Goal: Navigation & Orientation: Find specific page/section

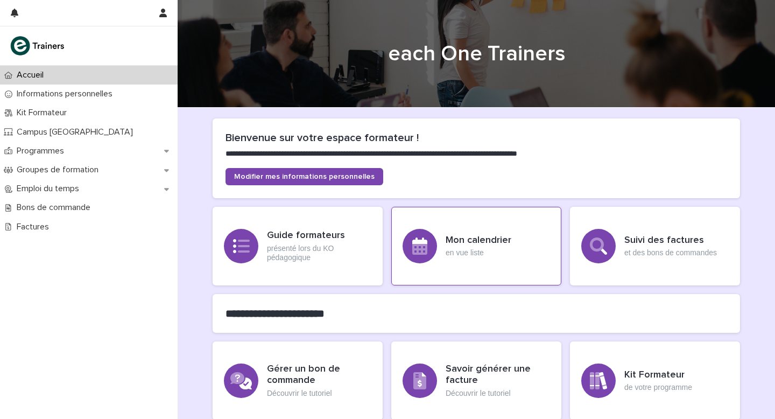
click at [452, 239] on h3 "Mon calendrier" at bounding box center [479, 241] width 66 height 12
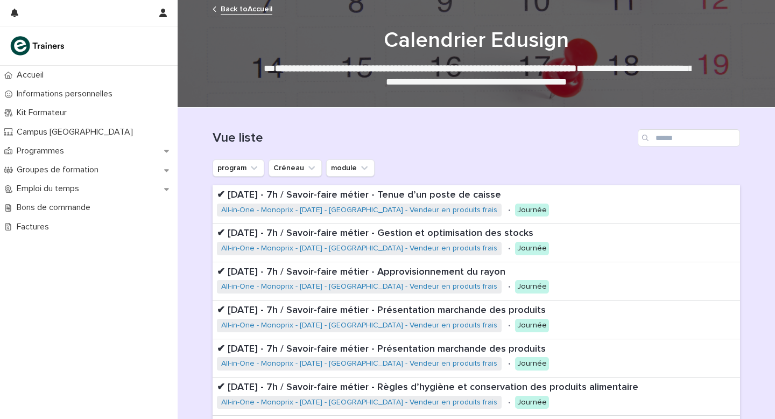
scroll to position [271, 0]
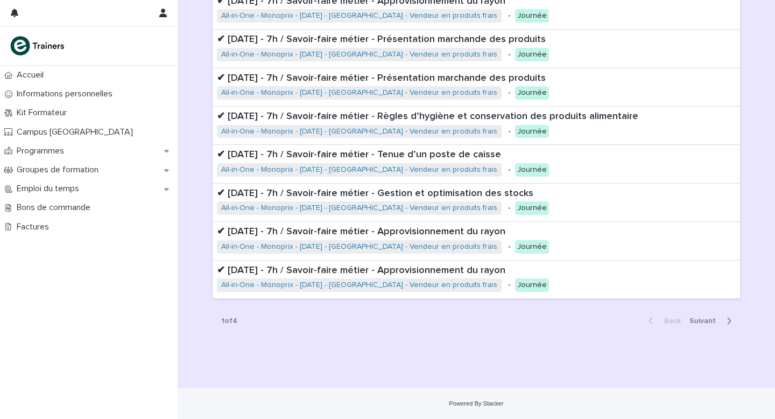
click at [704, 322] on span "Next" at bounding box center [706, 321] width 33 height 8
click at [703, 321] on span "Next" at bounding box center [706, 321] width 33 height 8
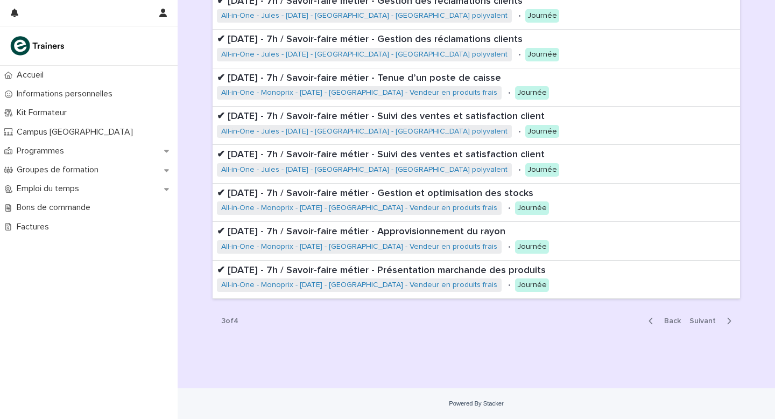
click at [703, 321] on span "Next" at bounding box center [706, 321] width 33 height 8
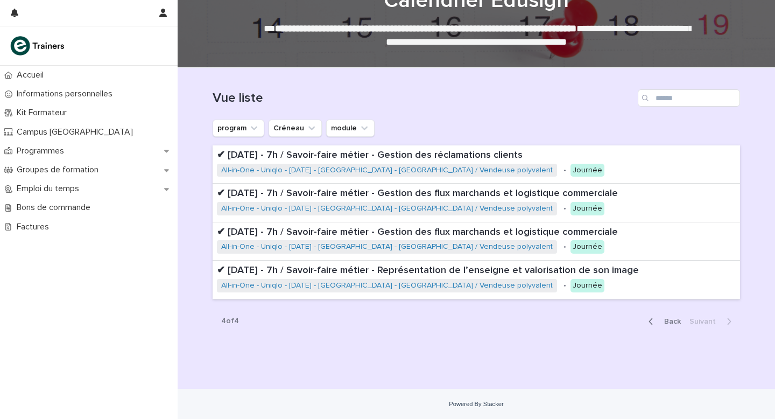
scroll to position [40, 0]
click at [38, 78] on p "Accueil" at bounding box center [32, 75] width 40 height 10
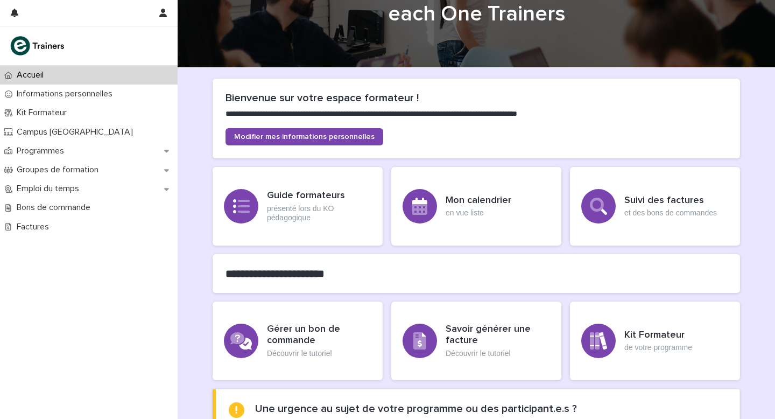
scroll to position [150, 0]
